Goal: Task Accomplishment & Management: Complete application form

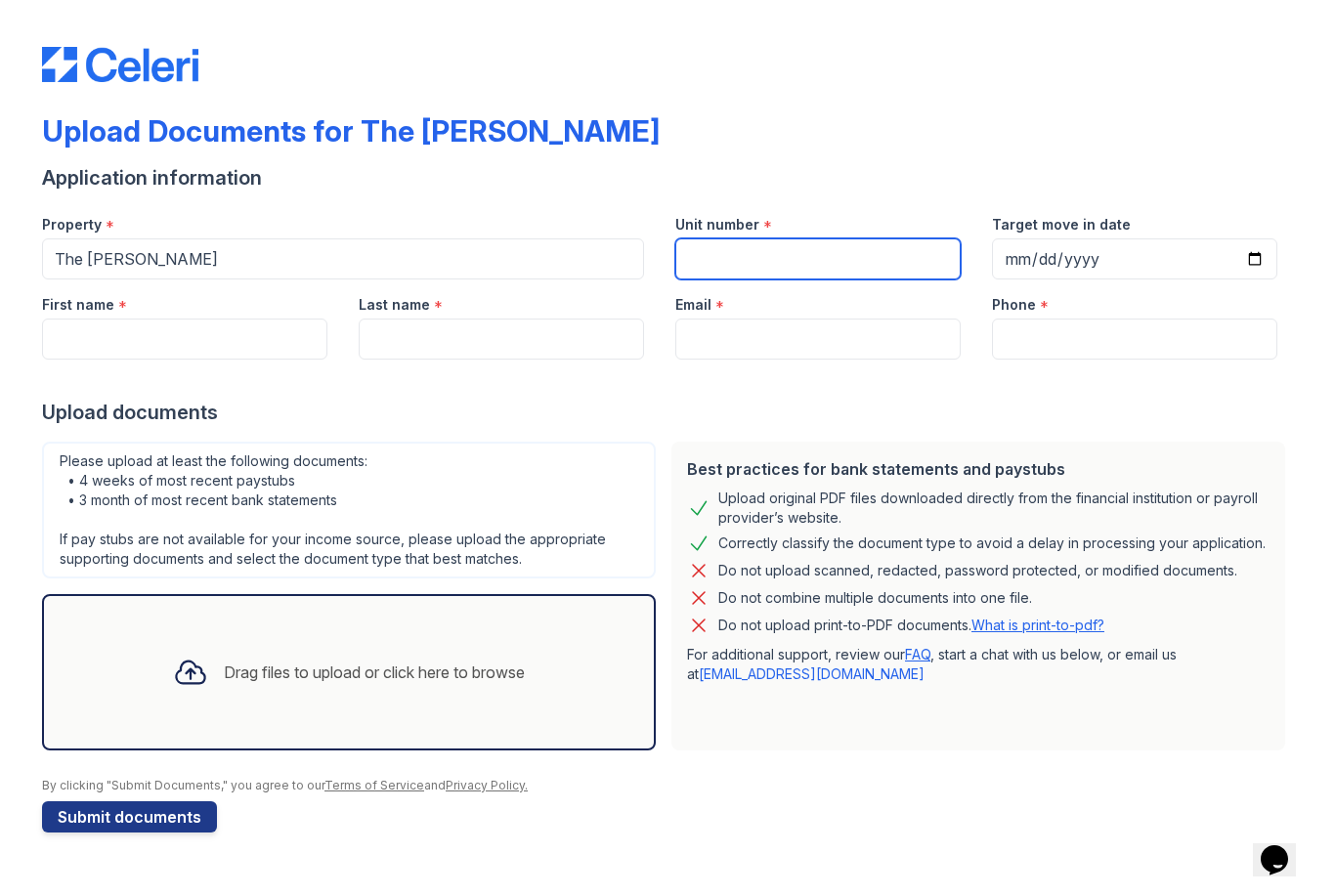
click at [816, 263] on input "Unit number" at bounding box center [818, 259] width 285 height 41
type input "516"
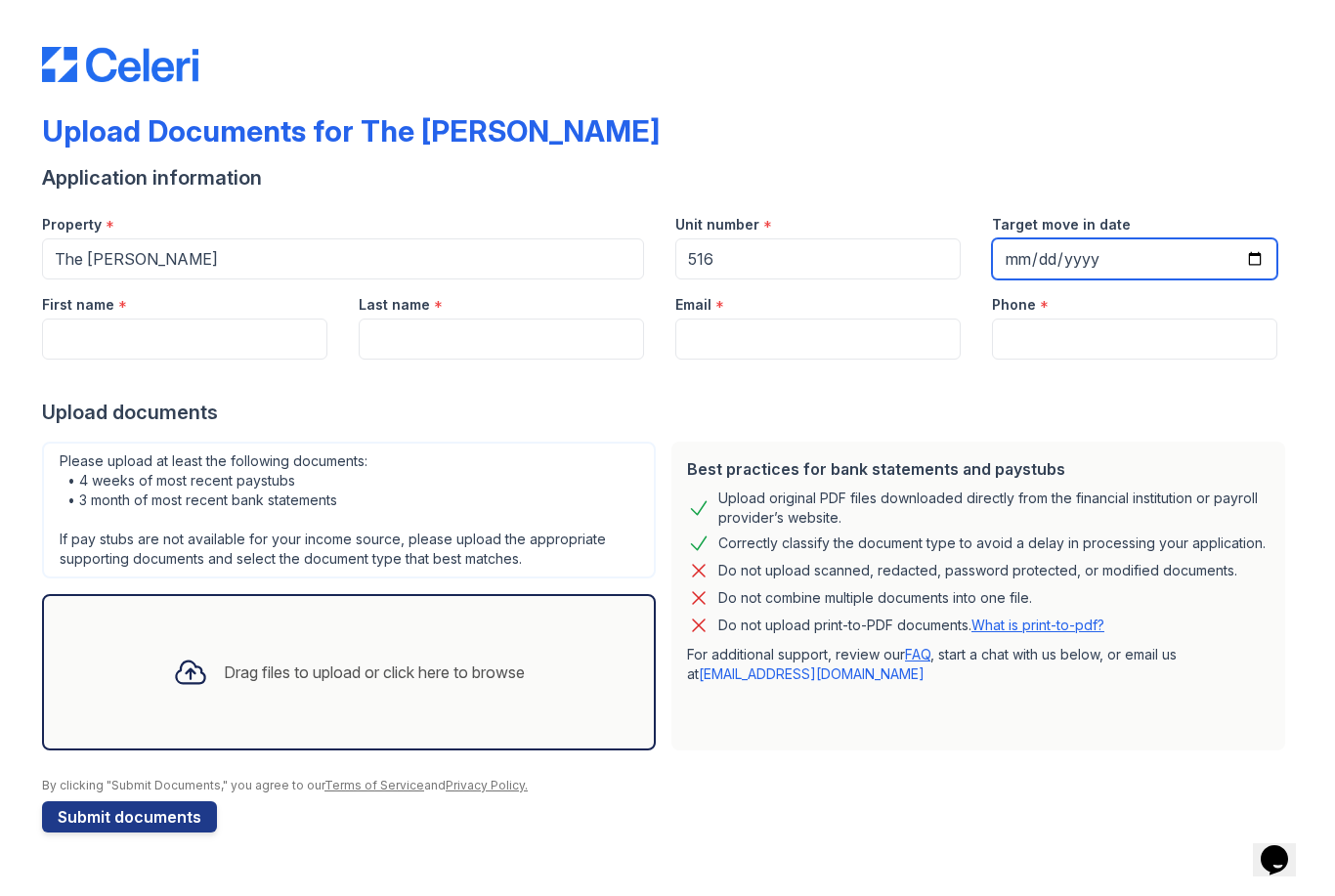
click at [1098, 261] on input "Target move in date" at bounding box center [1135, 259] width 285 height 41
type input "[DATE]"
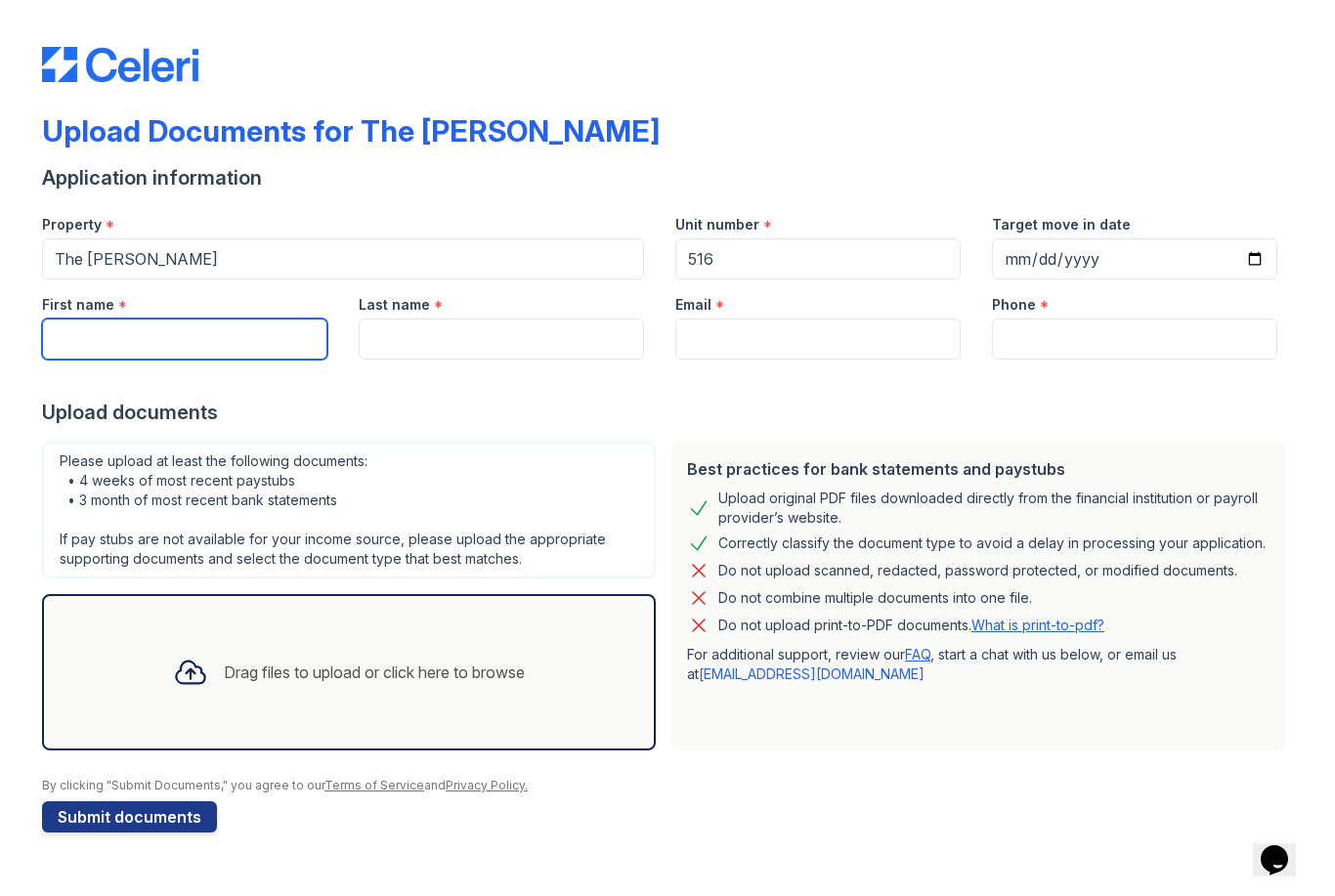
click at [271, 331] on input "First name" at bounding box center [185, 339] width 285 height 41
type input "[PERSON_NAME]"
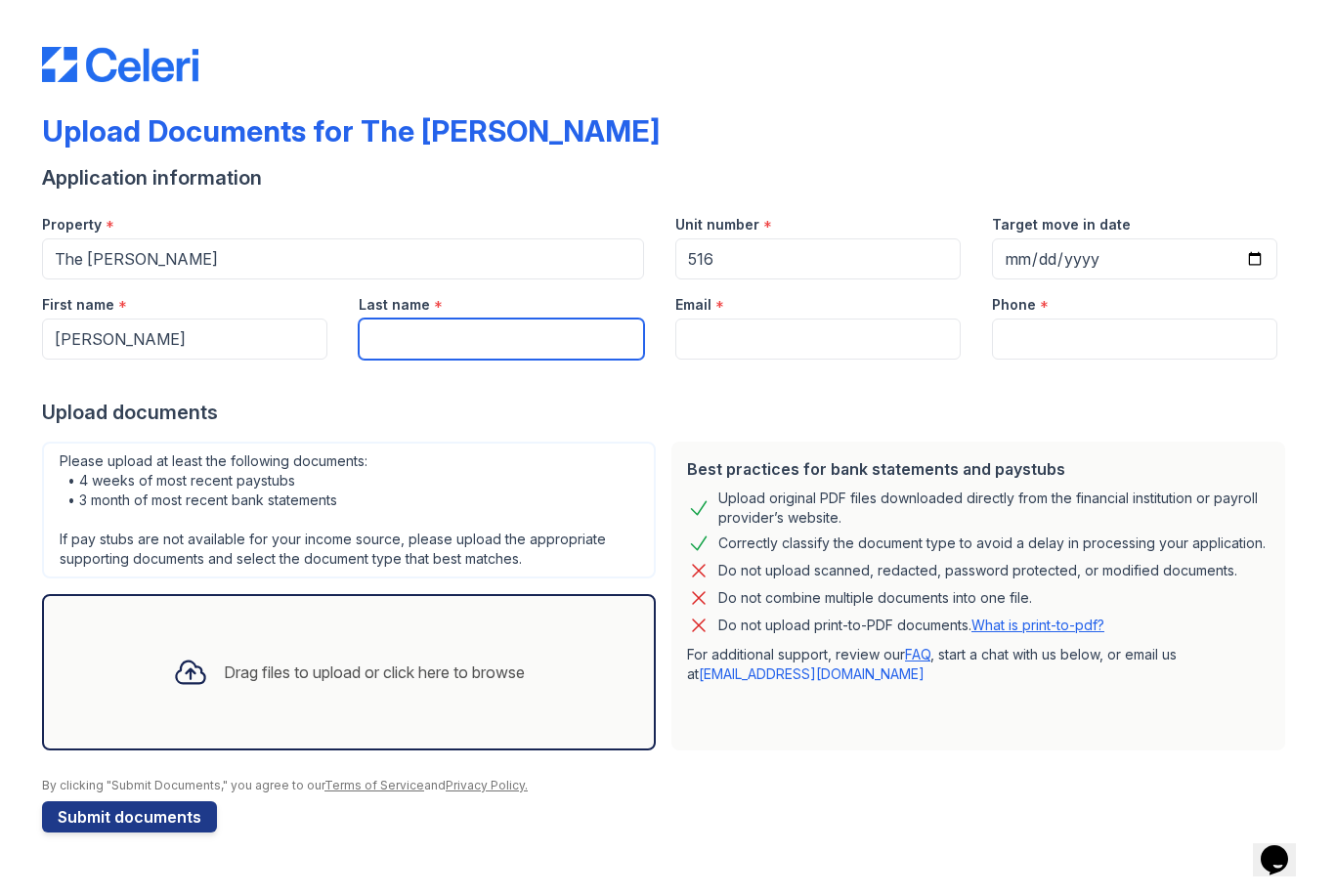
click at [527, 338] on input "Last name" at bounding box center [501, 339] width 285 height 41
type input "Cruder"
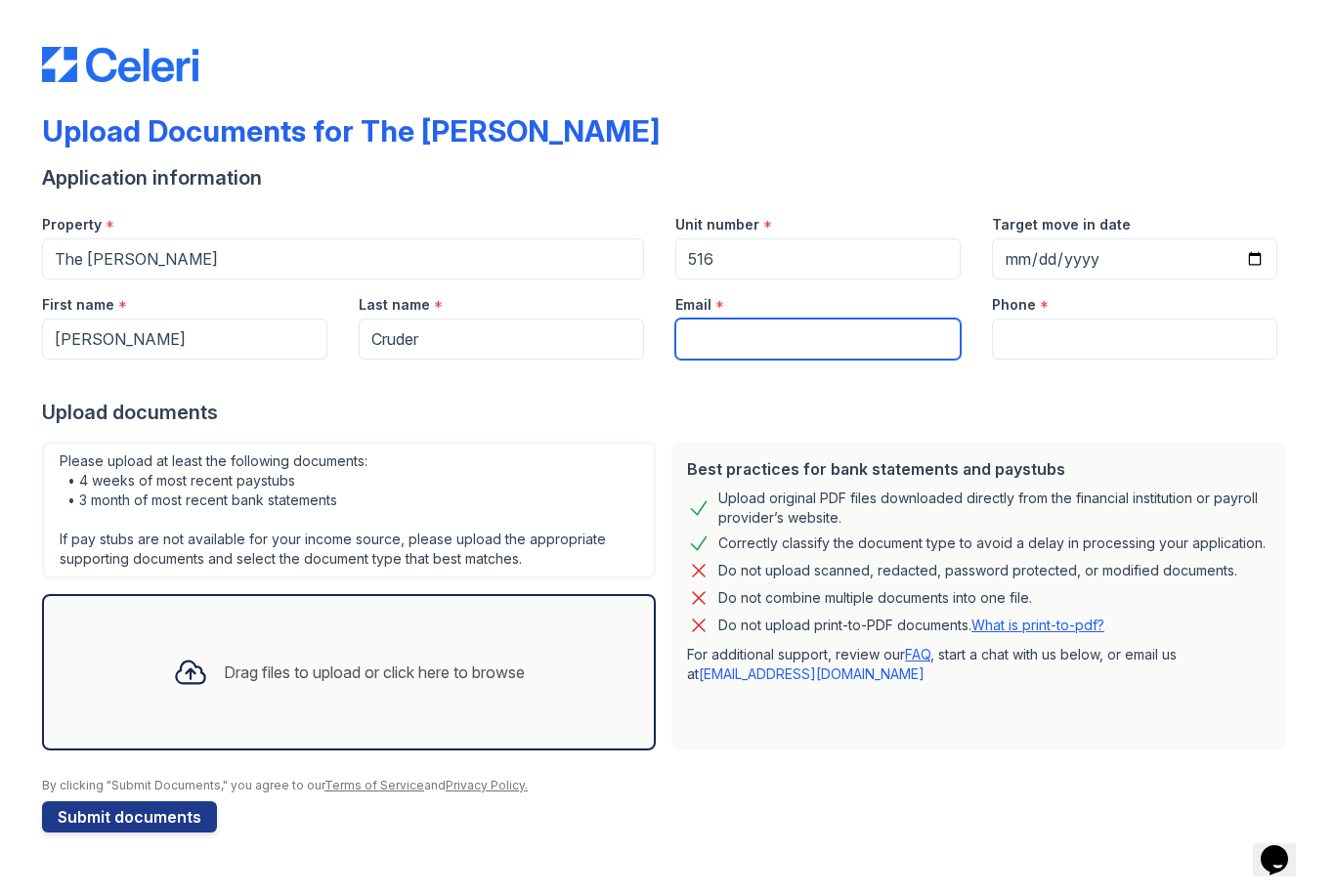
click at [813, 342] on input "Email" at bounding box center [818, 339] width 285 height 41
type input "[EMAIL_ADDRESS][DOMAIN_NAME]"
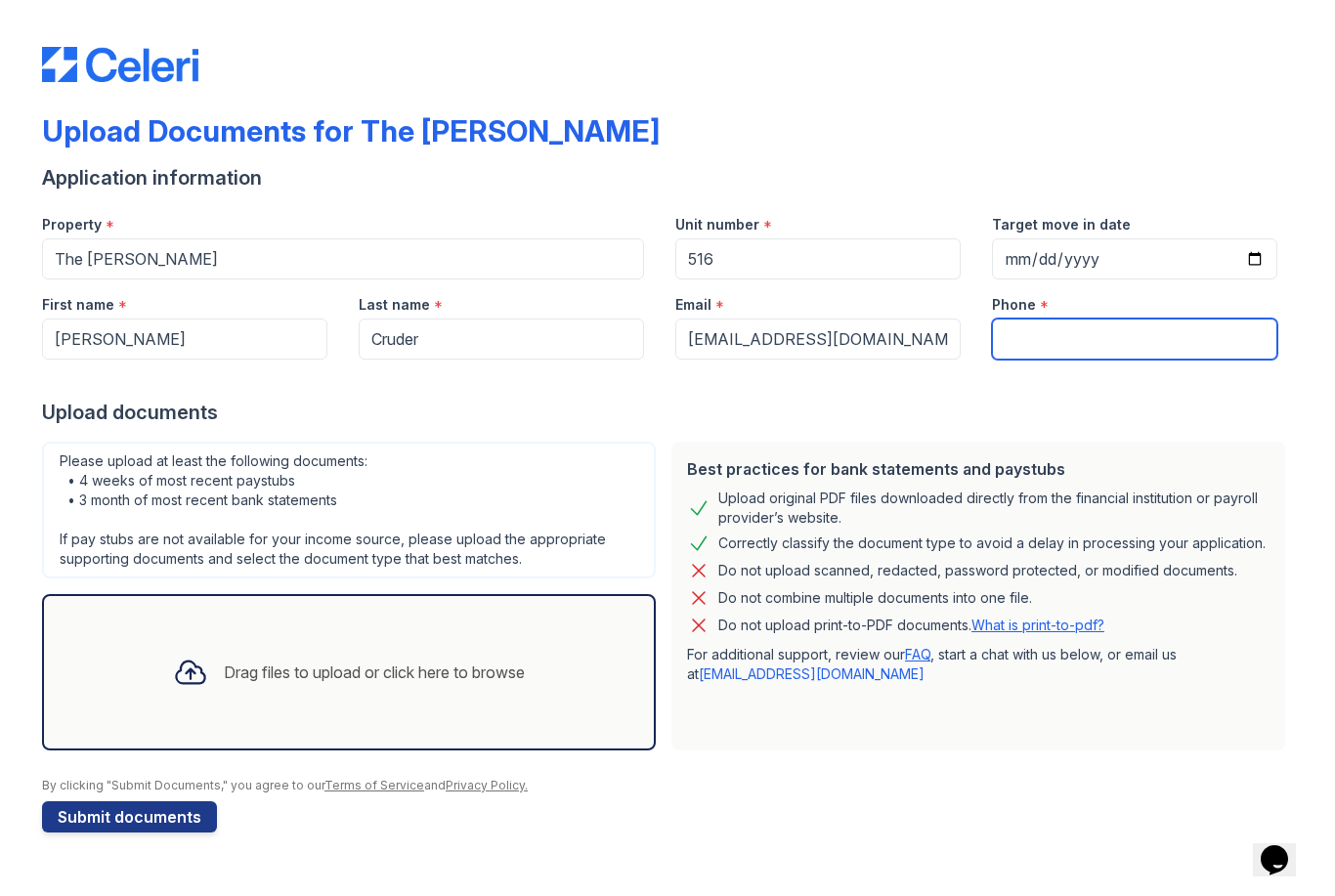
click at [1117, 323] on input "Phone" at bounding box center [1135, 339] width 285 height 41
type input "6144037870"
click at [1068, 620] on link "What is print-to-pdf?" at bounding box center [1038, 624] width 133 height 17
click at [190, 679] on icon at bounding box center [191, 672] width 35 height 35
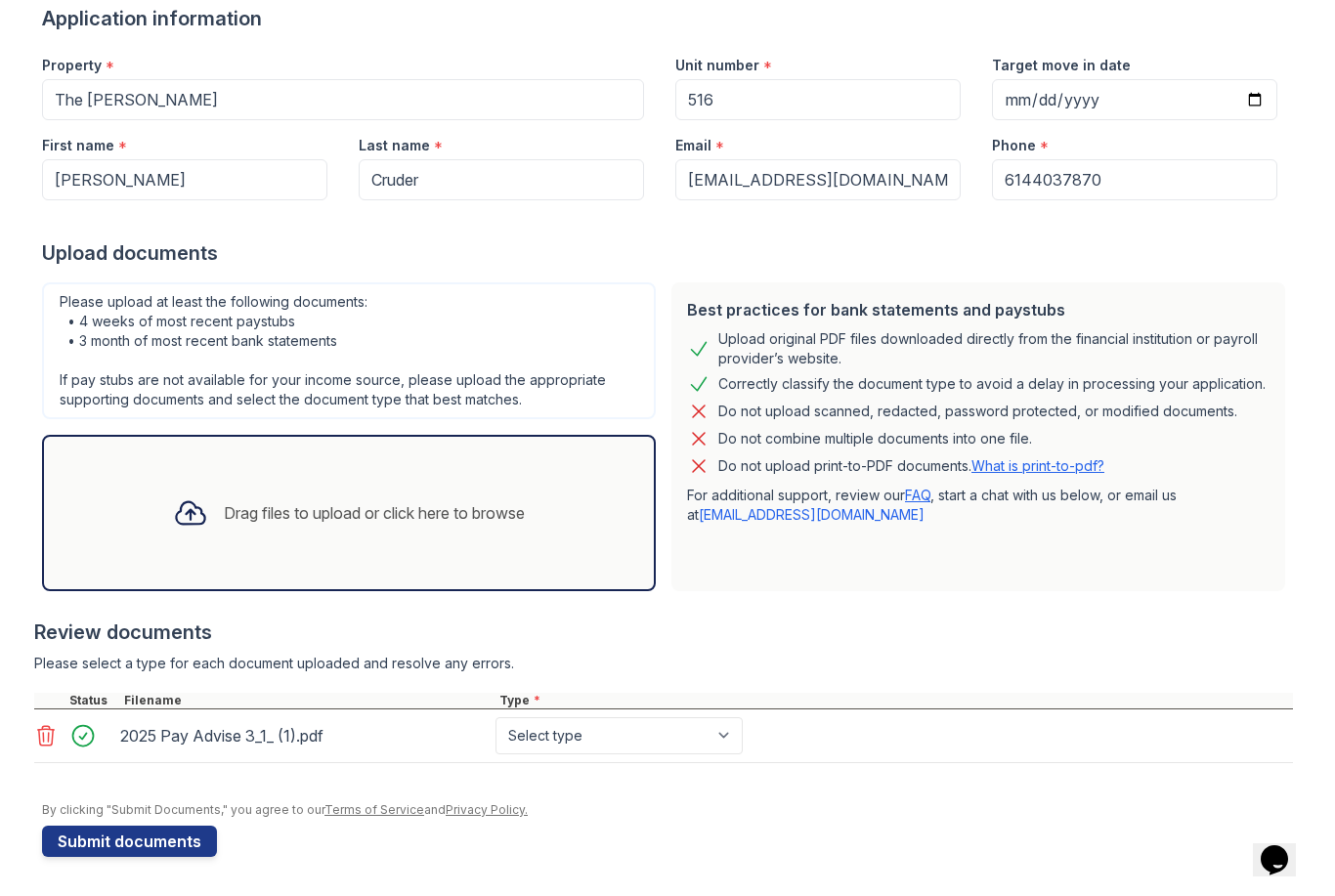
scroll to position [159, 0]
click at [679, 745] on select "Select type Paystub Bank Statement Offer Letter Tax Documents Benefit Award Let…" at bounding box center [619, 736] width 247 height 37
select select "paystub"
click at [192, 532] on div at bounding box center [191, 513] width 51 height 51
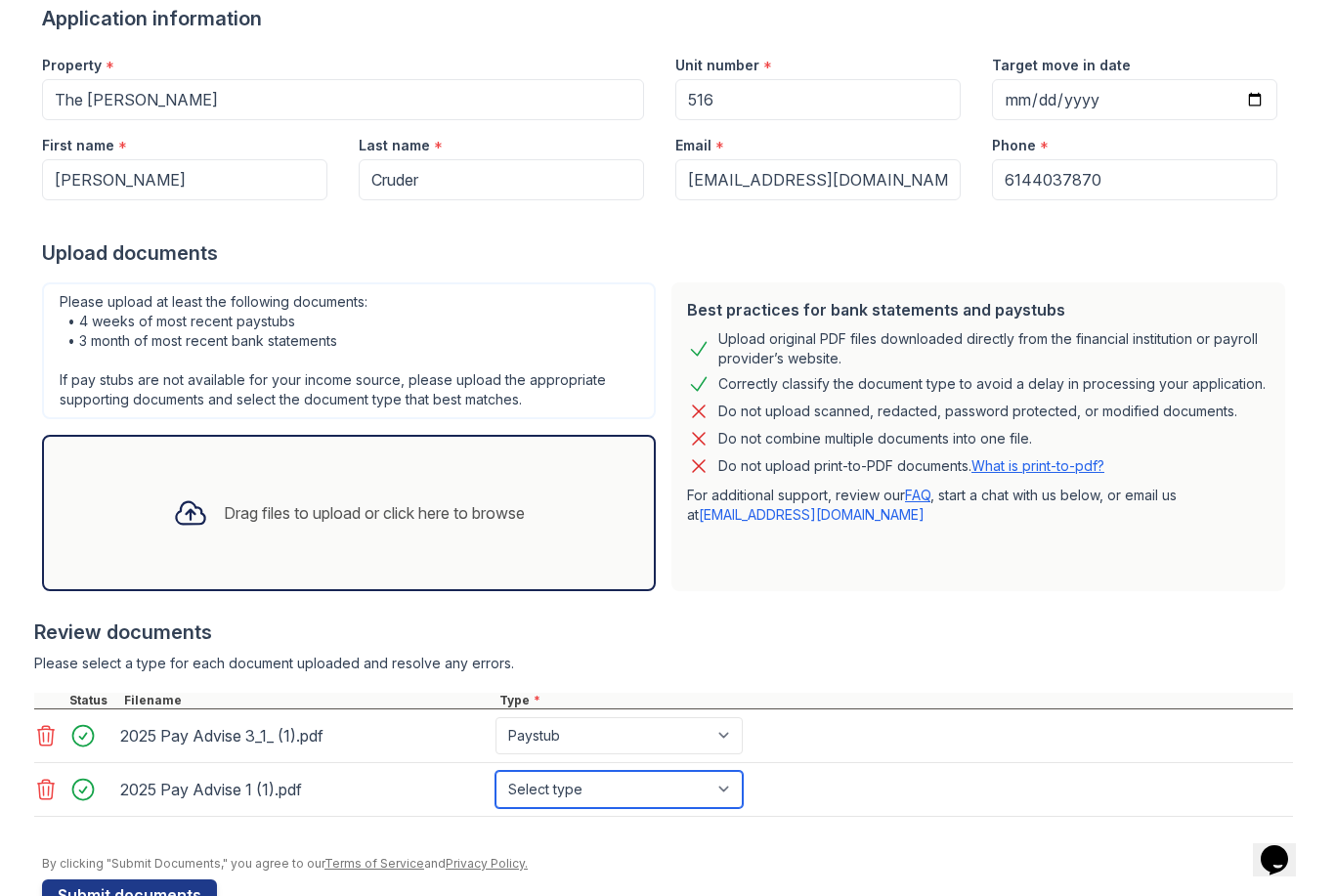
click at [664, 794] on select "Select type Paystub Bank Statement Offer Letter Tax Documents Benefit Award Let…" at bounding box center [619, 789] width 247 height 37
select select "paystub"
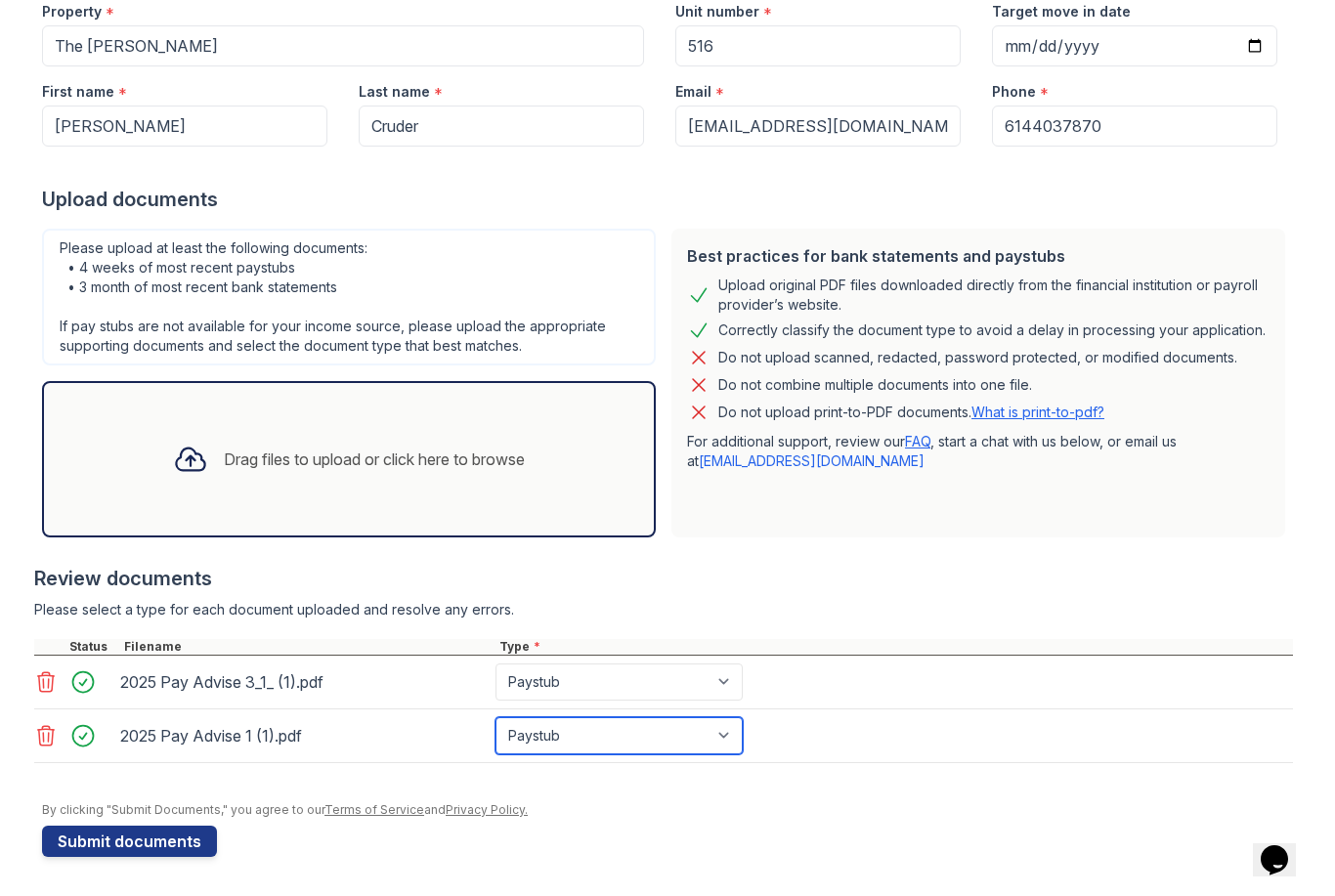
scroll to position [213, 0]
click at [176, 464] on icon at bounding box center [190, 459] width 28 height 22
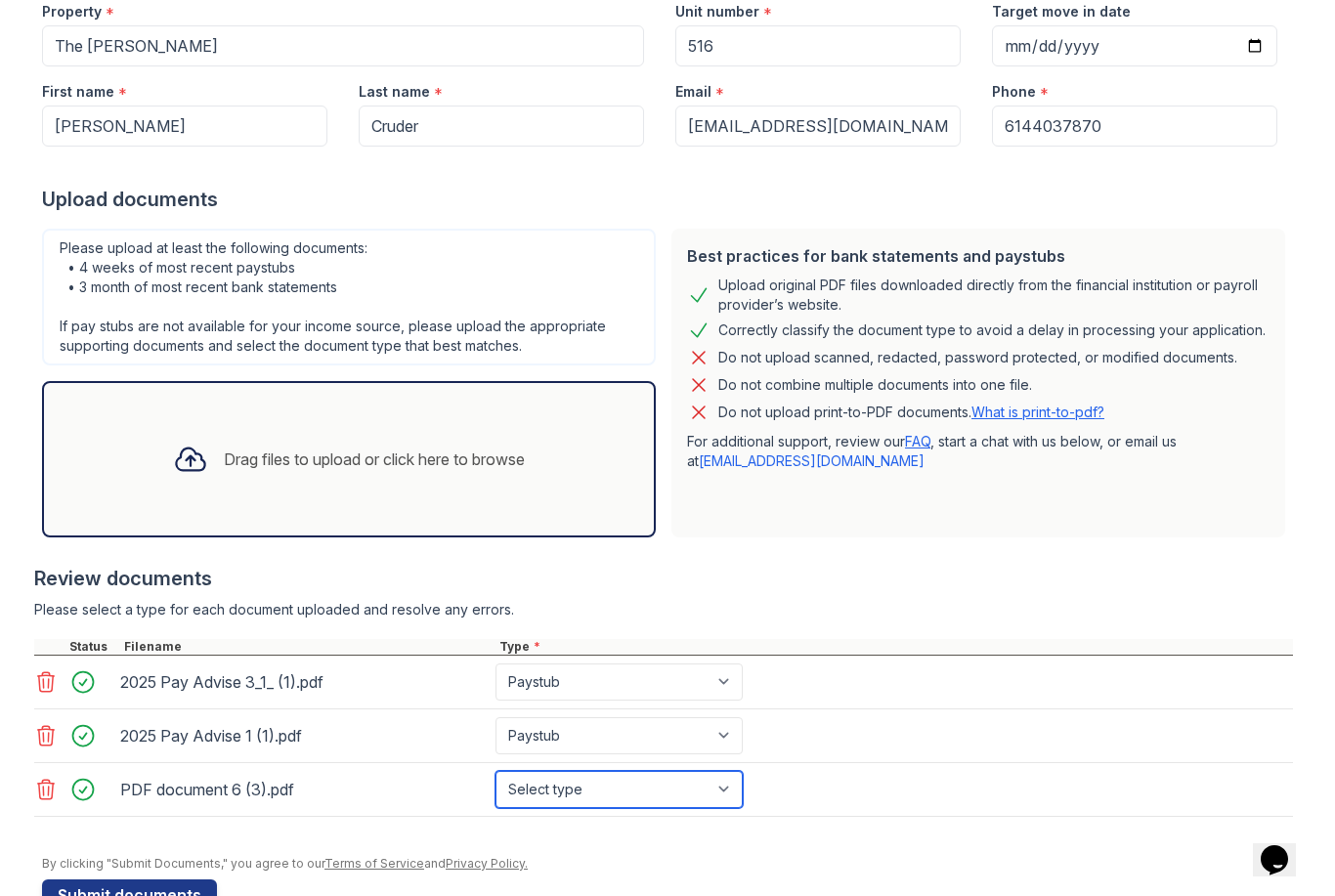
click at [642, 790] on select "Select type Paystub Bank Statement Offer Letter Tax Documents Benefit Award Let…" at bounding box center [619, 789] width 247 height 37
select select "bank_statement"
click at [347, 459] on div "Drag files to upload or click here to browse" at bounding box center [374, 459] width 301 height 23
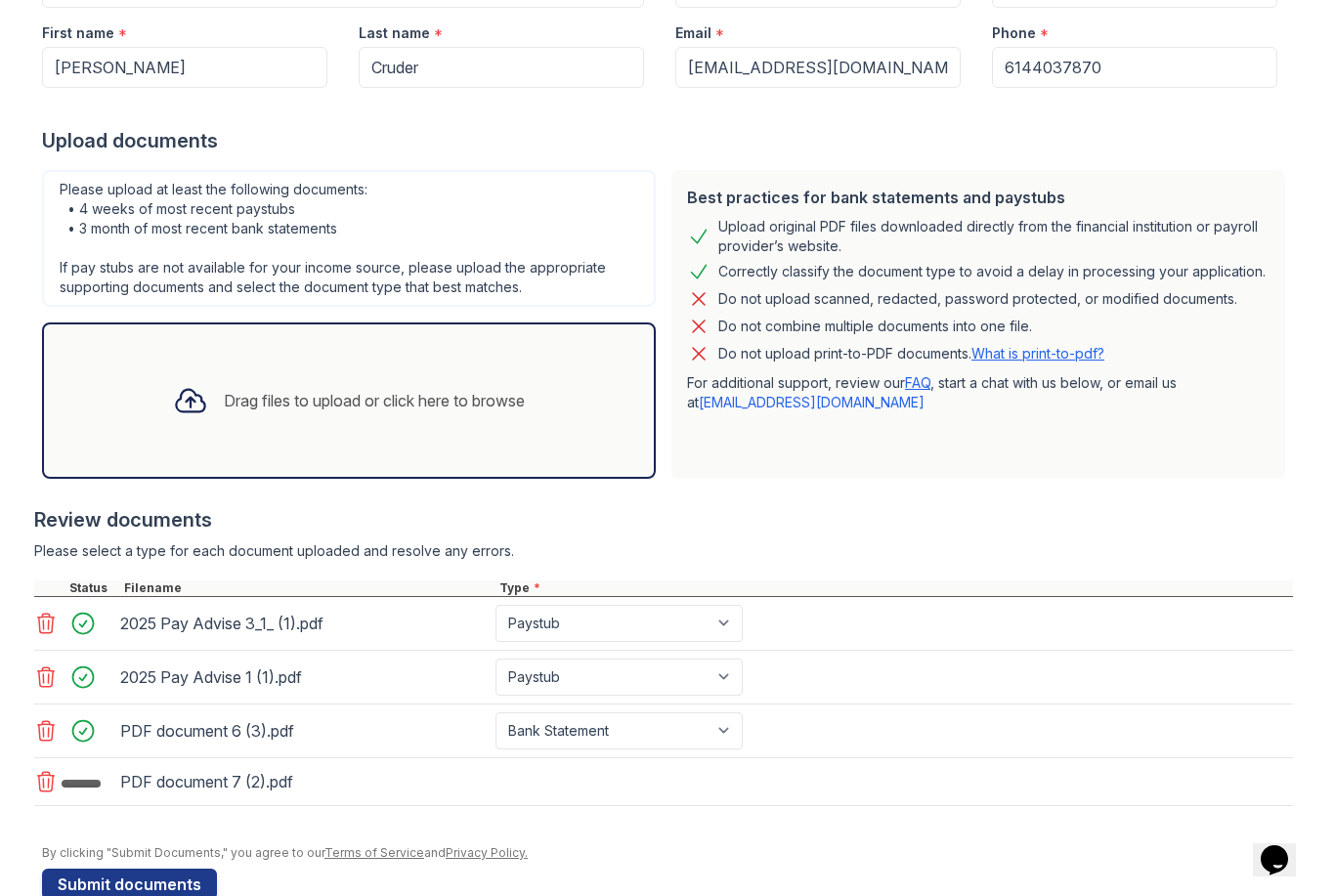
scroll to position [298, 0]
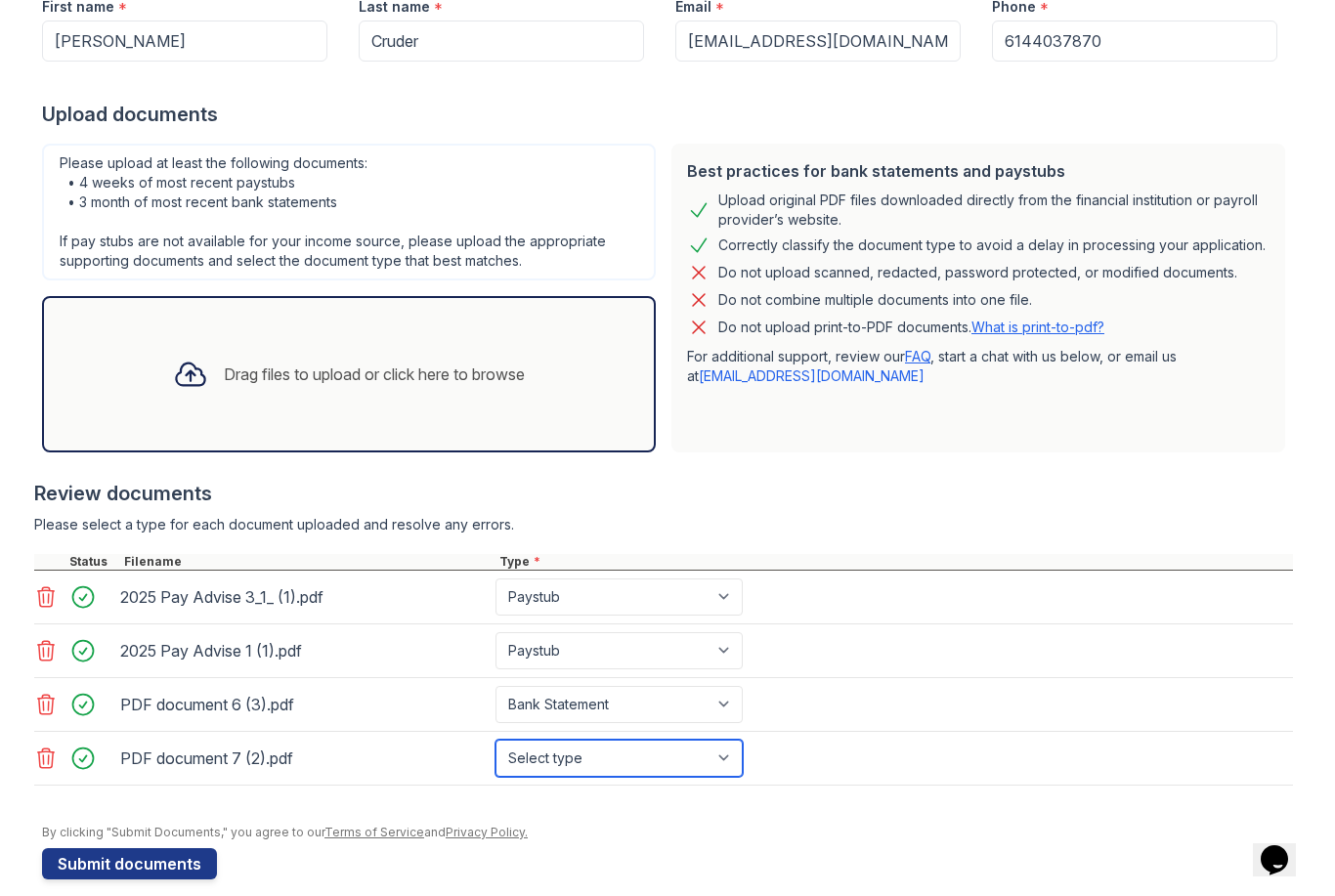
click at [660, 763] on select "Select type Paystub Bank Statement Offer Letter Tax Documents Benefit Award Let…" at bounding box center [619, 758] width 247 height 37
select select "bank_statement"
click at [280, 371] on div "Drag files to upload or click here to browse" at bounding box center [374, 374] width 301 height 23
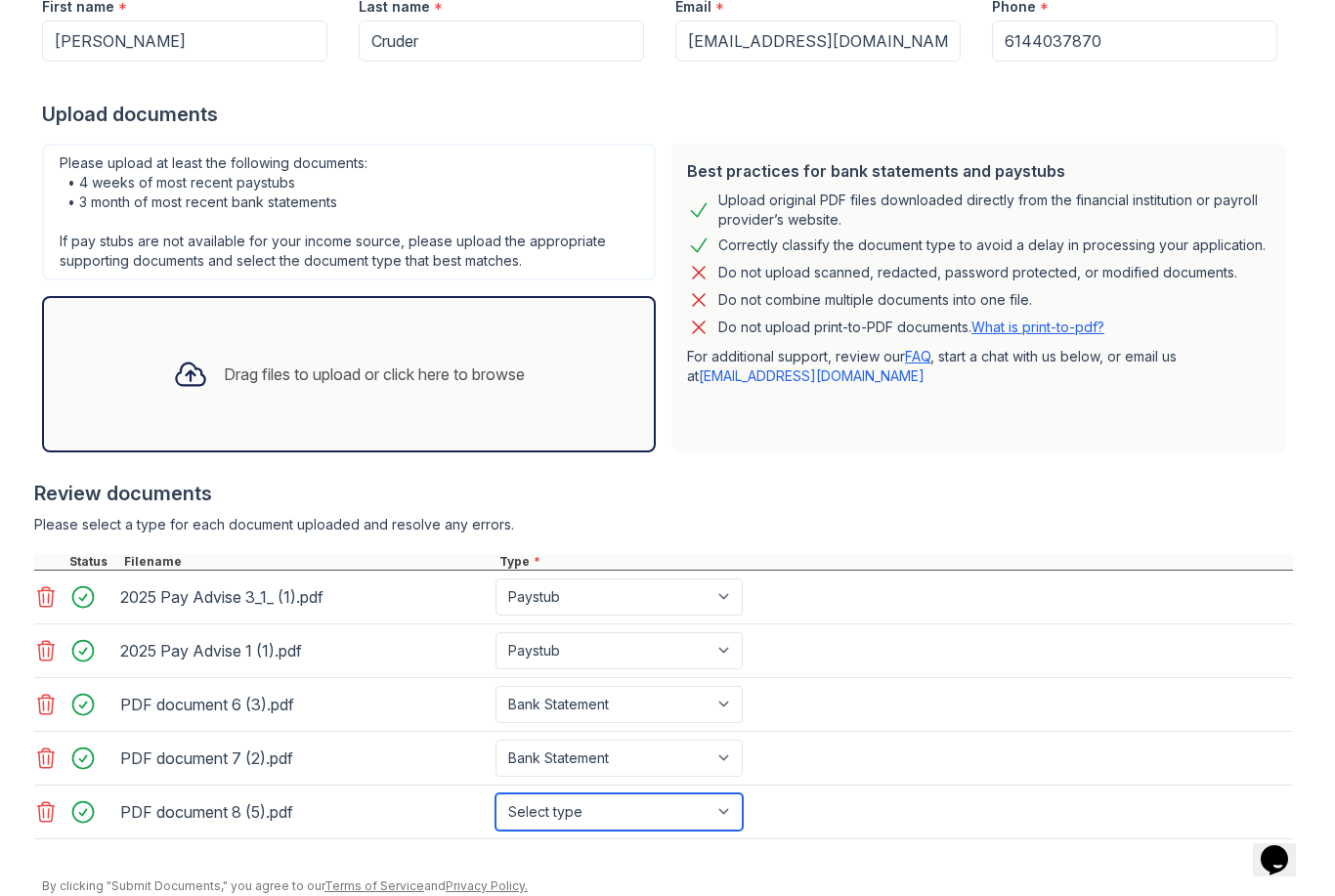
click at [661, 809] on select "Select type Paystub Bank Statement Offer Letter Tax Documents Benefit Award Let…" at bounding box center [619, 812] width 247 height 37
select select "bank_statement"
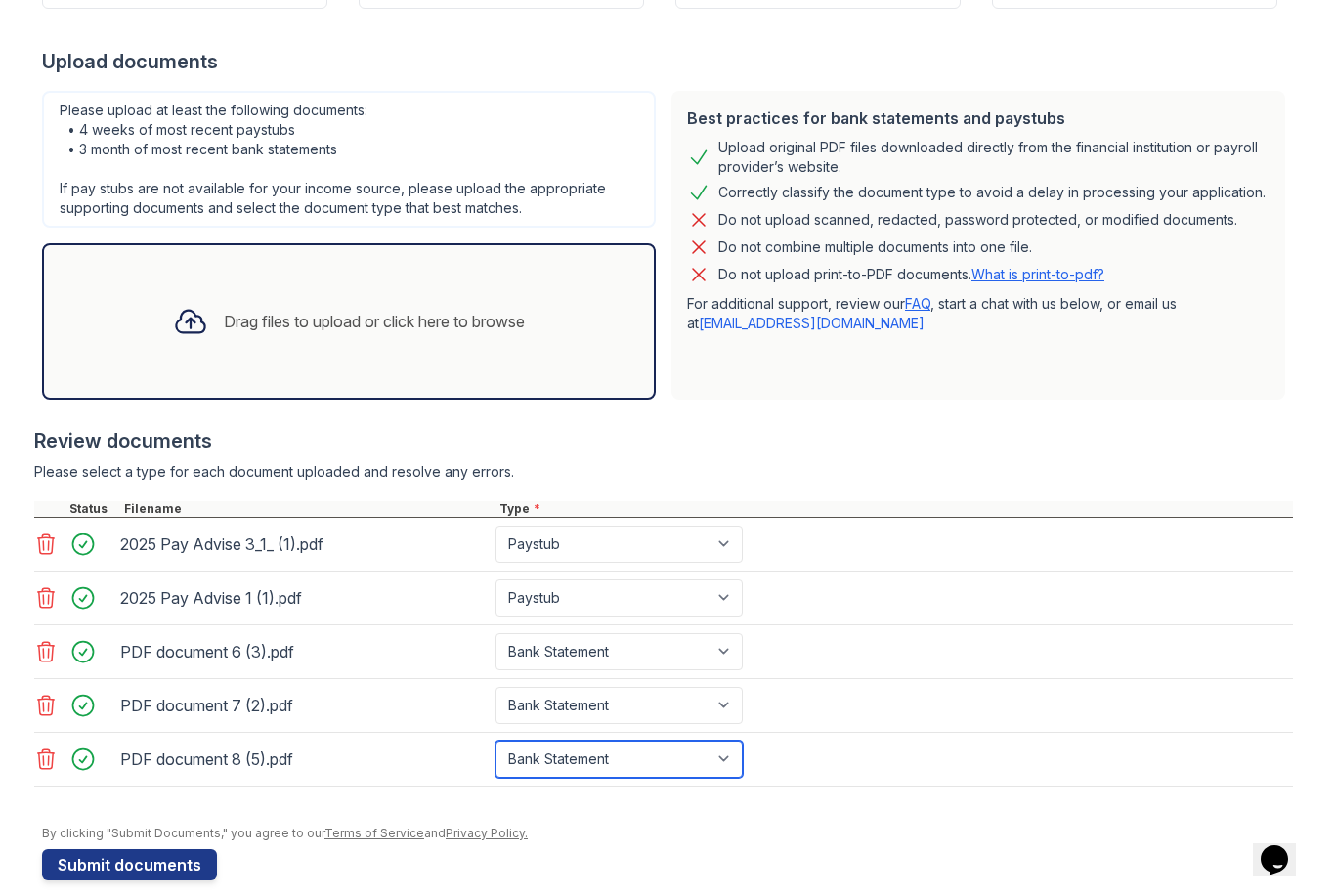
scroll to position [356, 0]
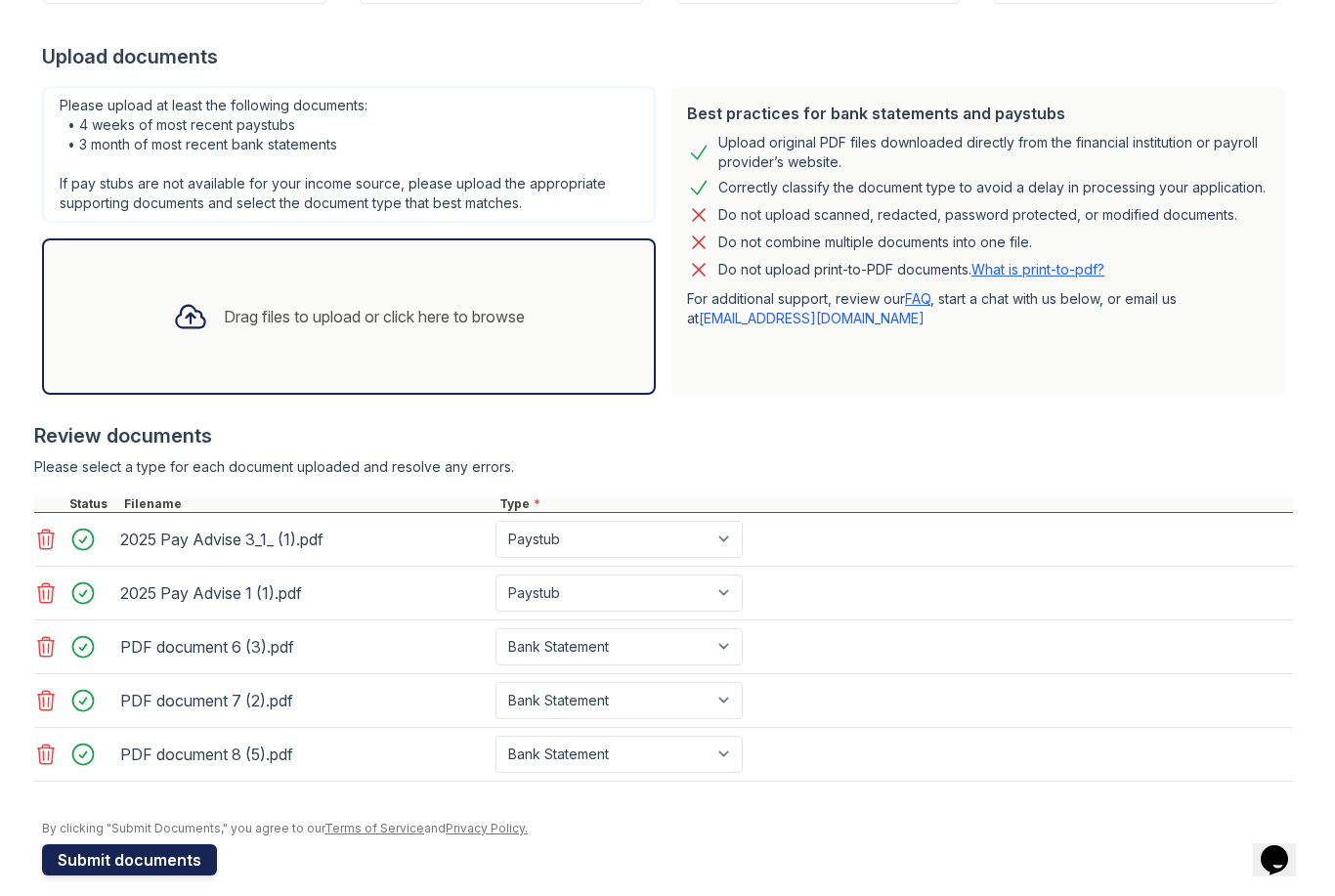
click at [153, 859] on button "Submit documents" at bounding box center [129, 860] width 175 height 31
